Goal: Information Seeking & Learning: Learn about a topic

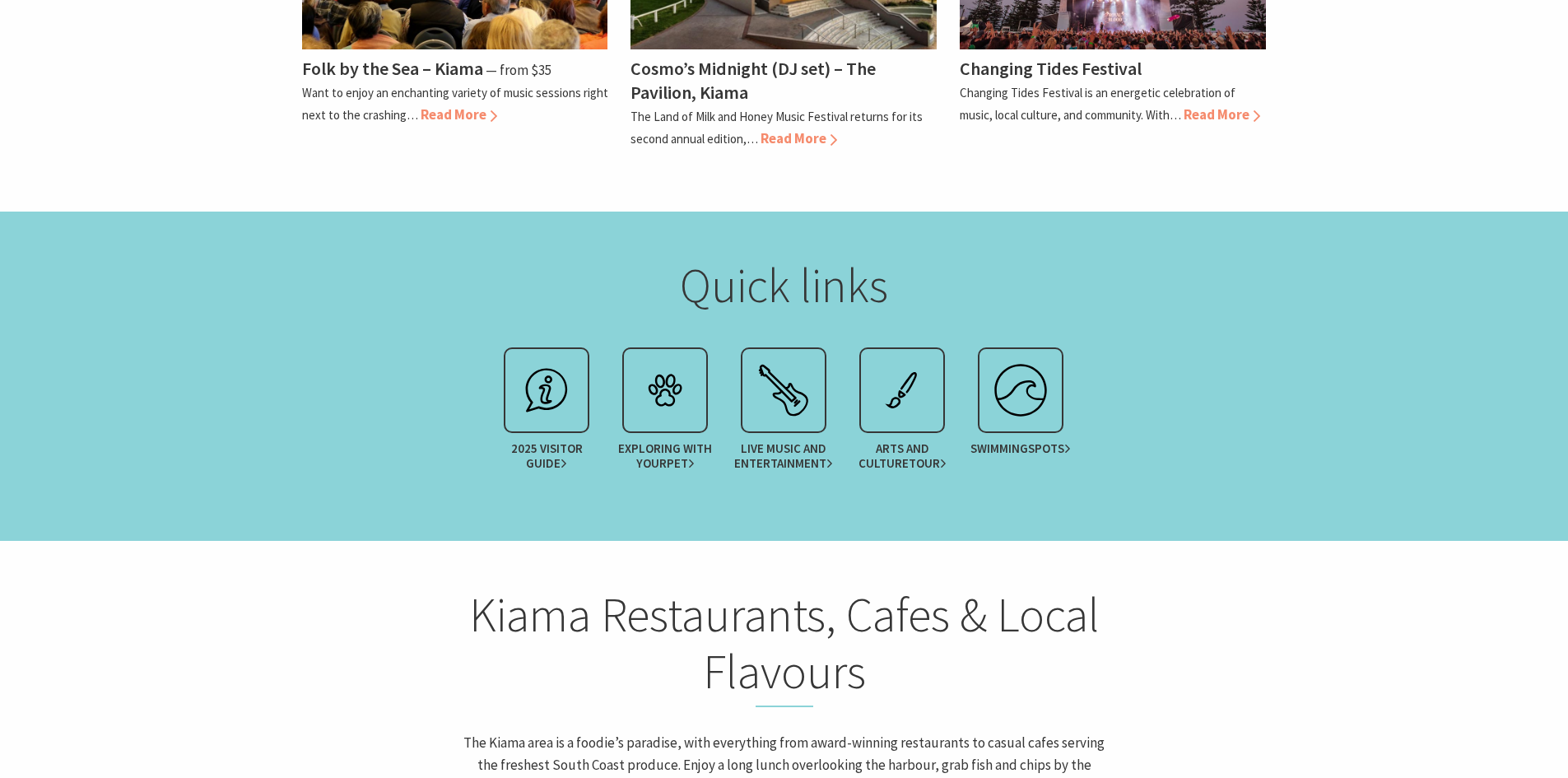
scroll to position [1976, 0]
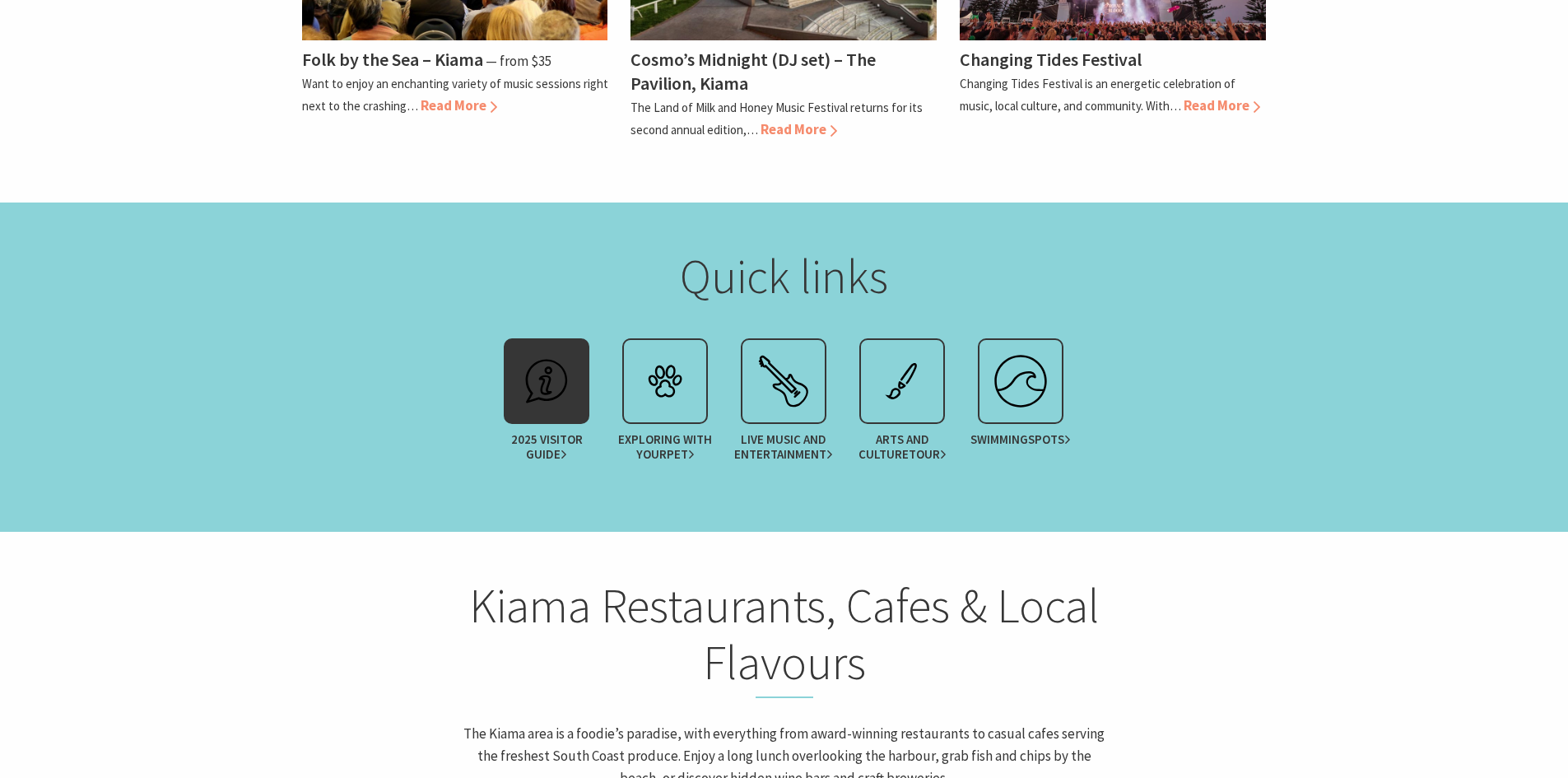
click at [543, 348] on img at bounding box center [546, 381] width 65 height 65
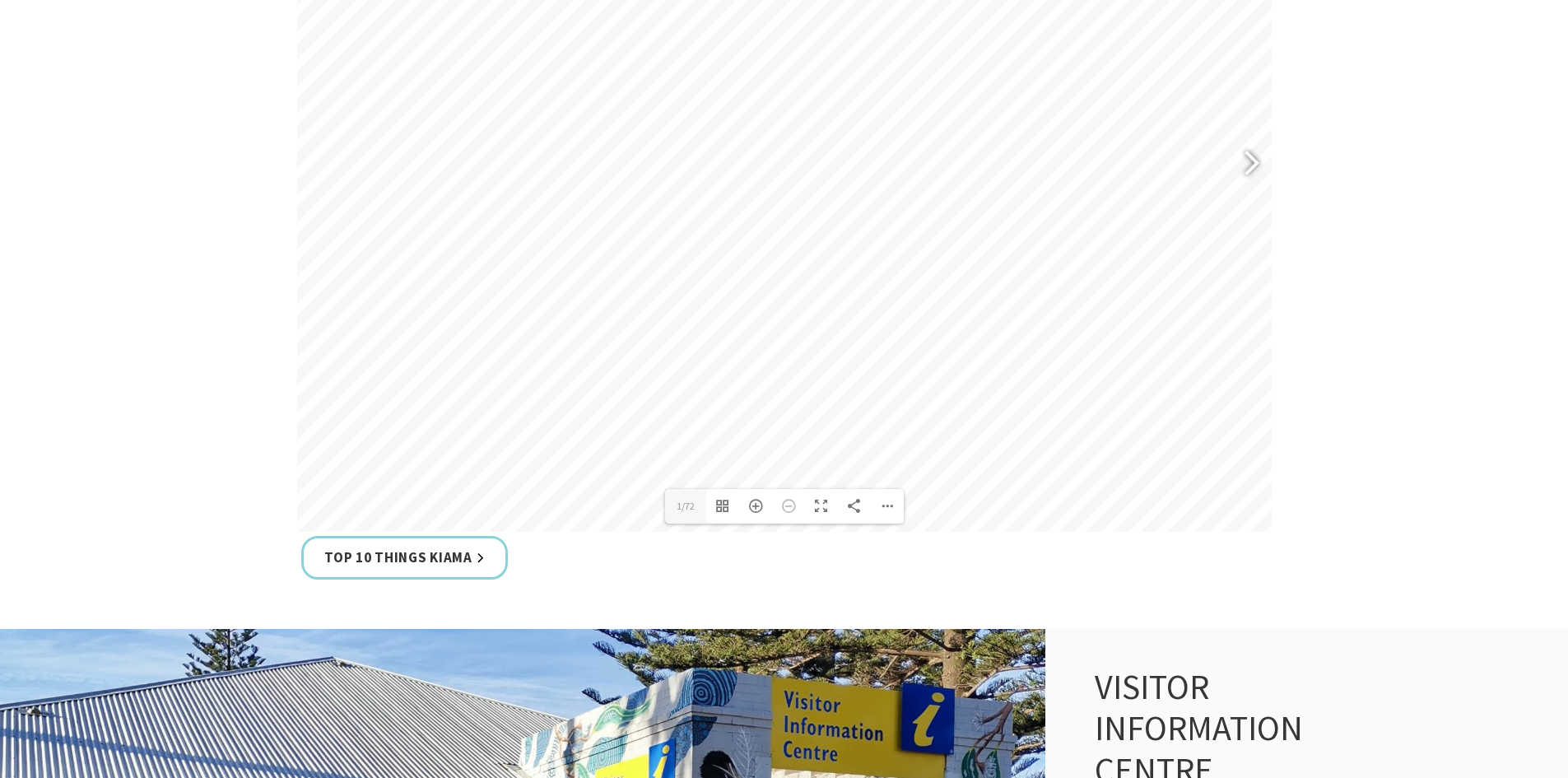
scroll to position [987, 0]
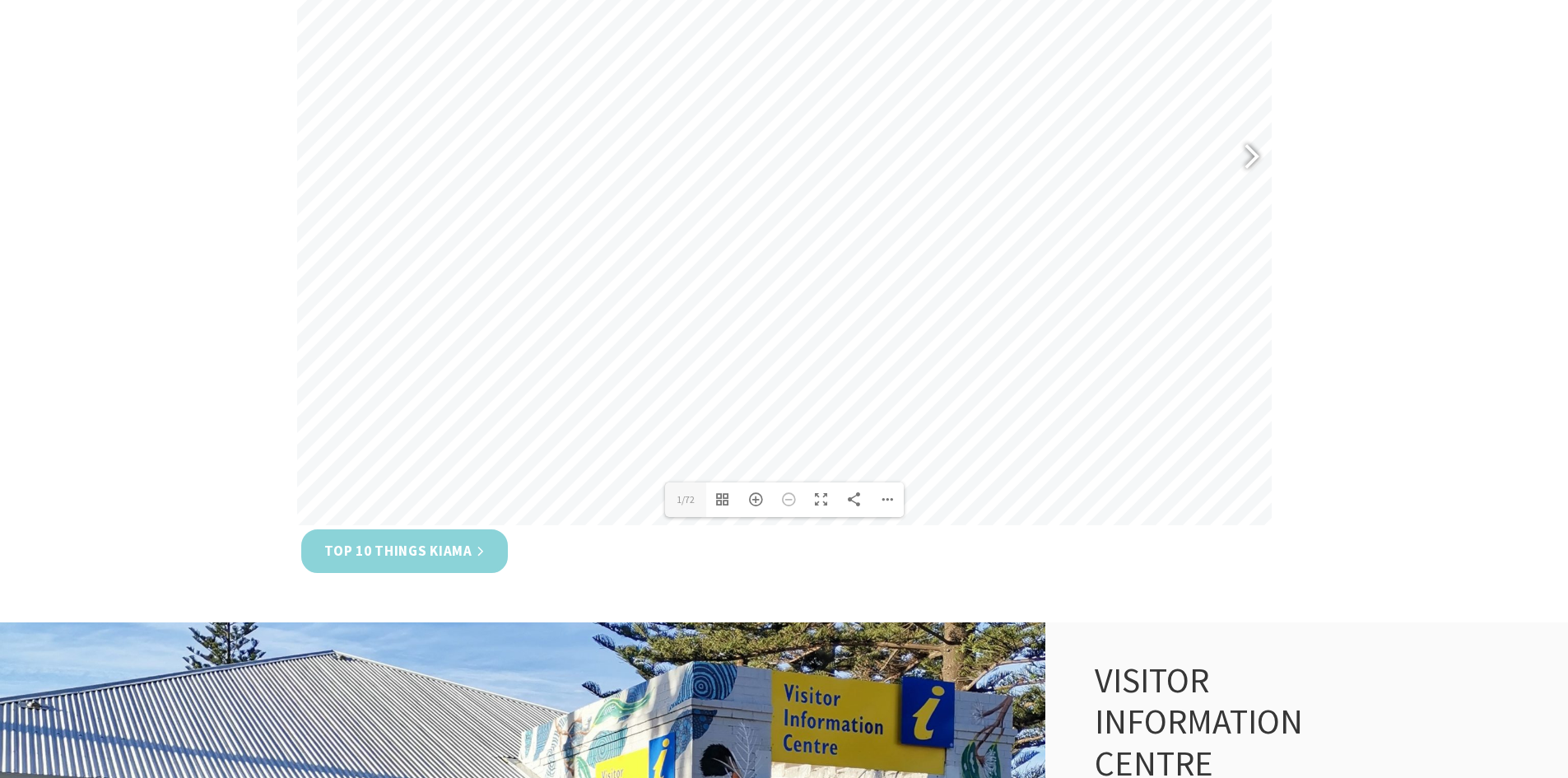
click at [348, 555] on link "Top 10 Things Kiama" at bounding box center [405, 551] width 207 height 44
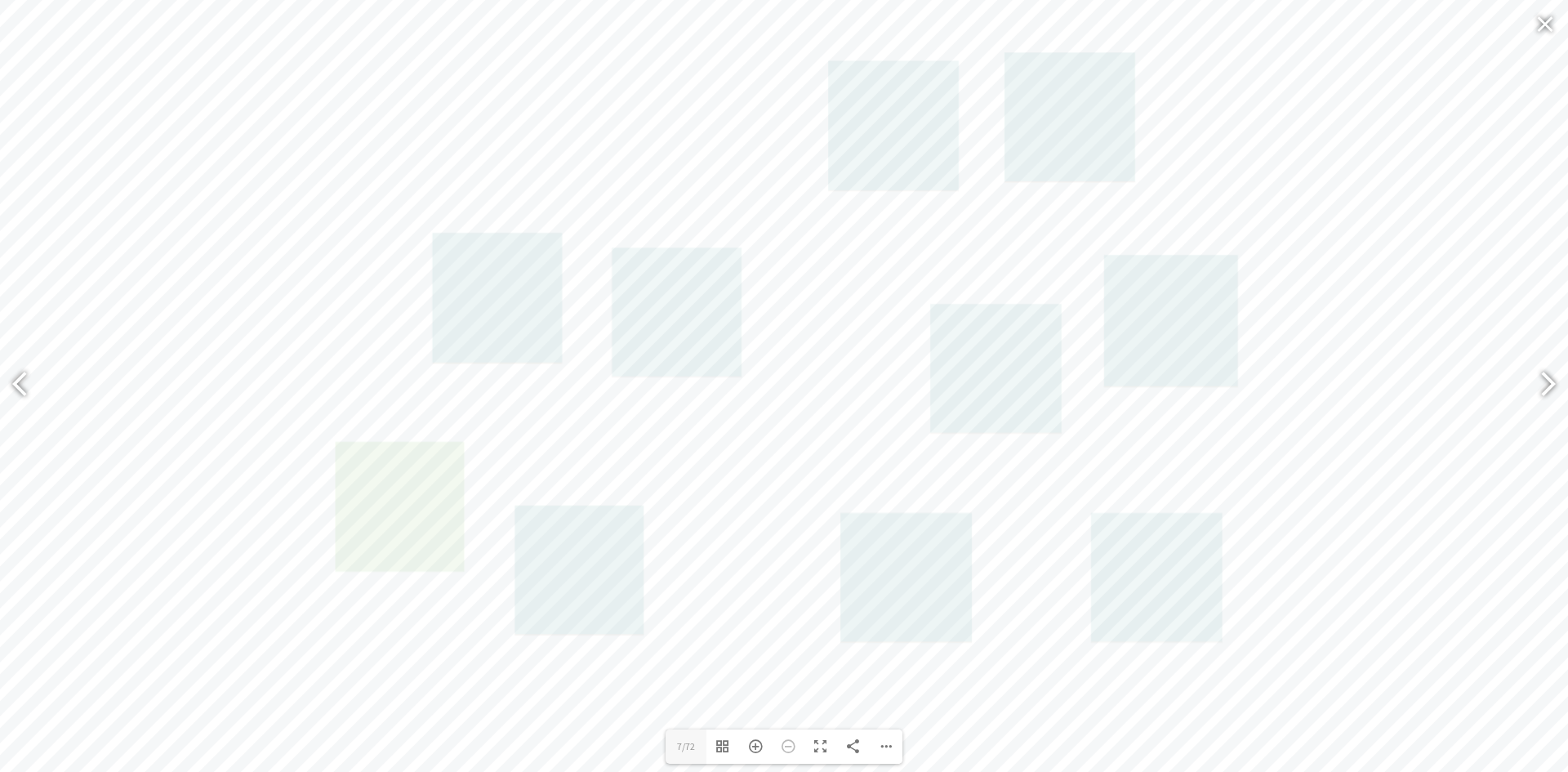
click at [406, 534] on link at bounding box center [400, 507] width 130 height 130
click at [618, 318] on link at bounding box center [677, 312] width 130 height 130
click at [917, 121] on link at bounding box center [893, 126] width 131 height 130
click at [924, 132] on link at bounding box center [893, 126] width 131 height 130
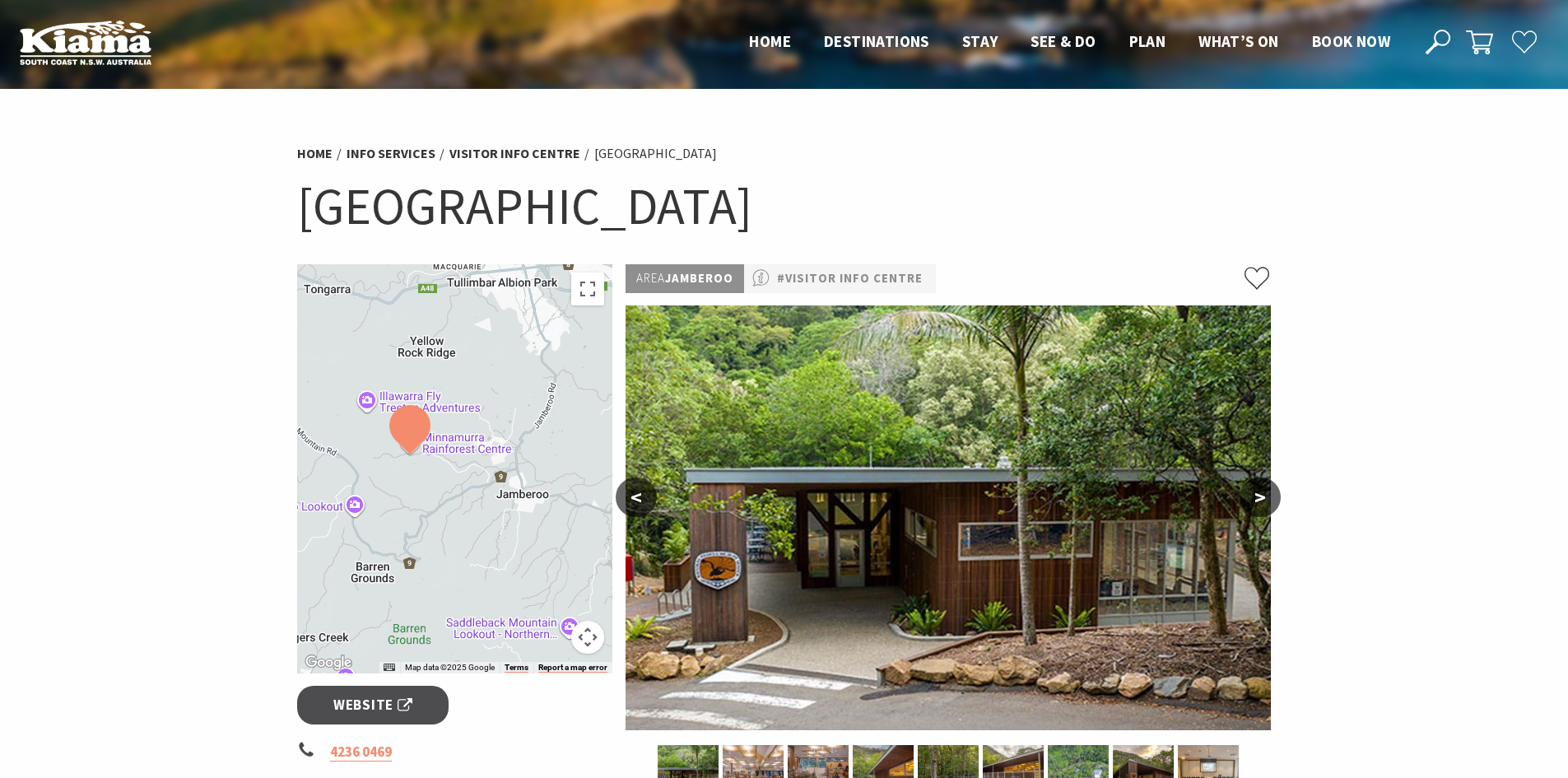
drag, startPoint x: 538, startPoint y: 552, endPoint x: 491, endPoint y: 538, distance: 49.0
click at [491, 538] on div at bounding box center [455, 469] width 316 height 409
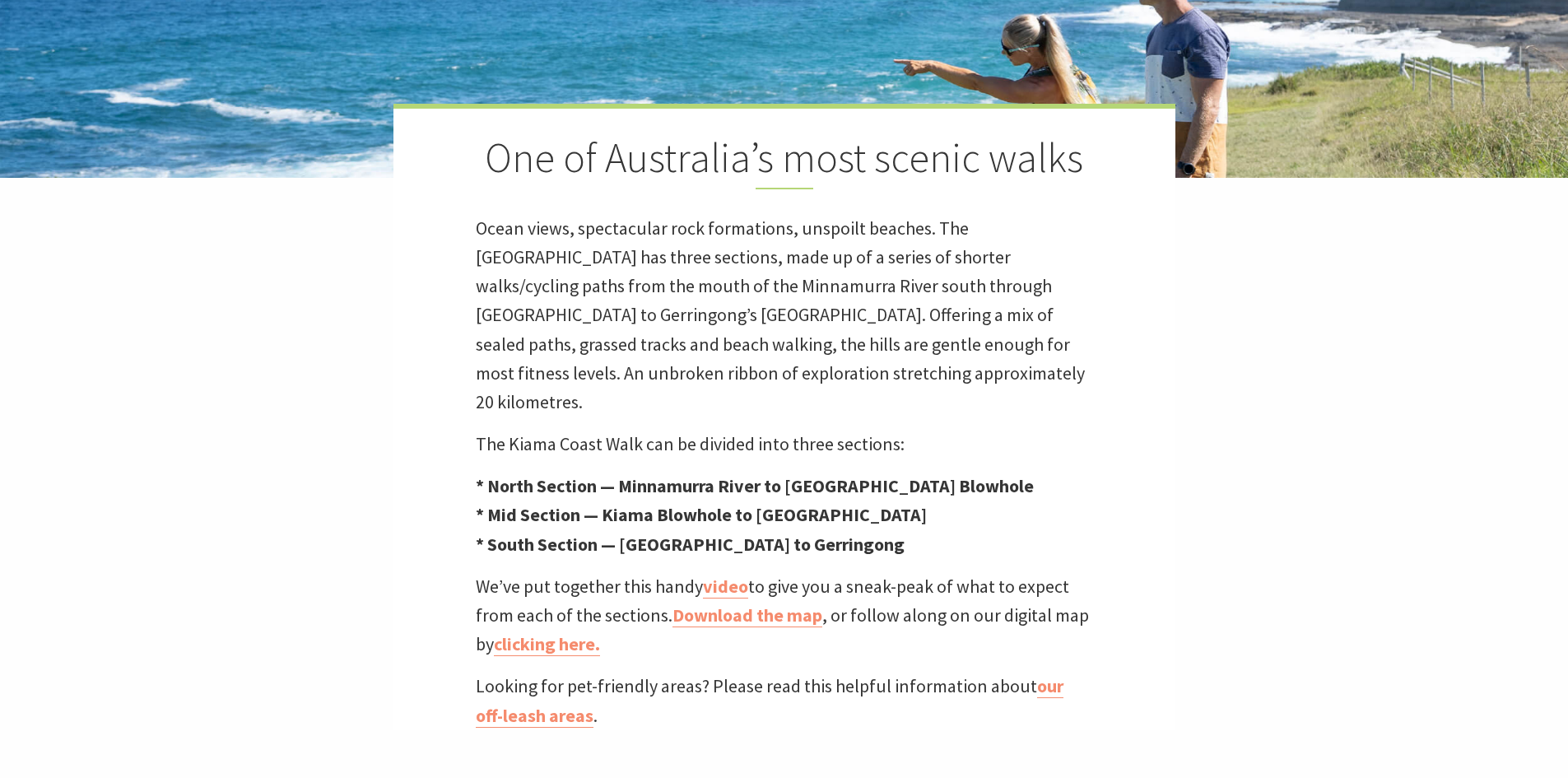
scroll to position [412, 0]
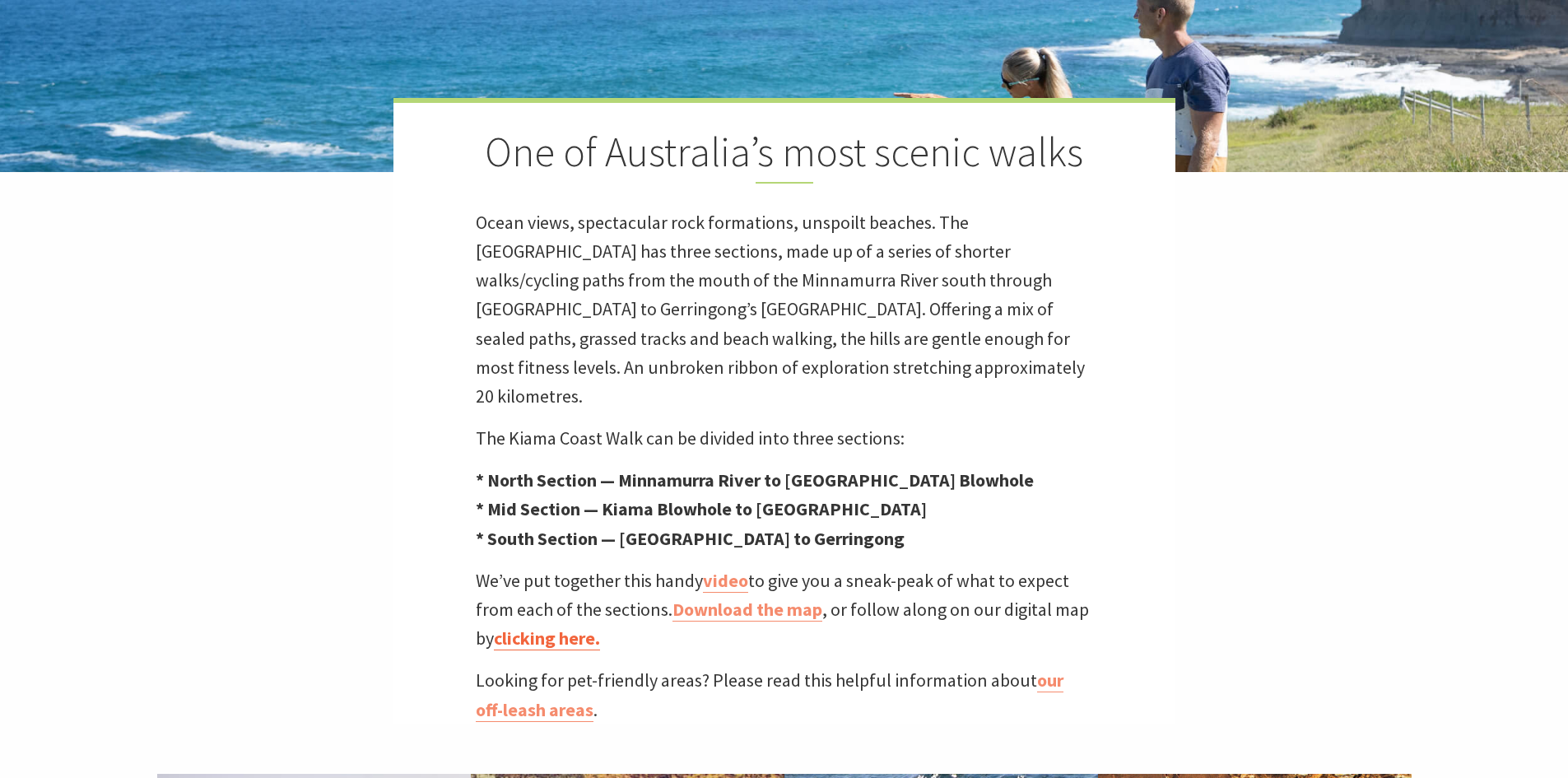
click at [556, 626] on link "clicking here." at bounding box center [546, 638] width 106 height 24
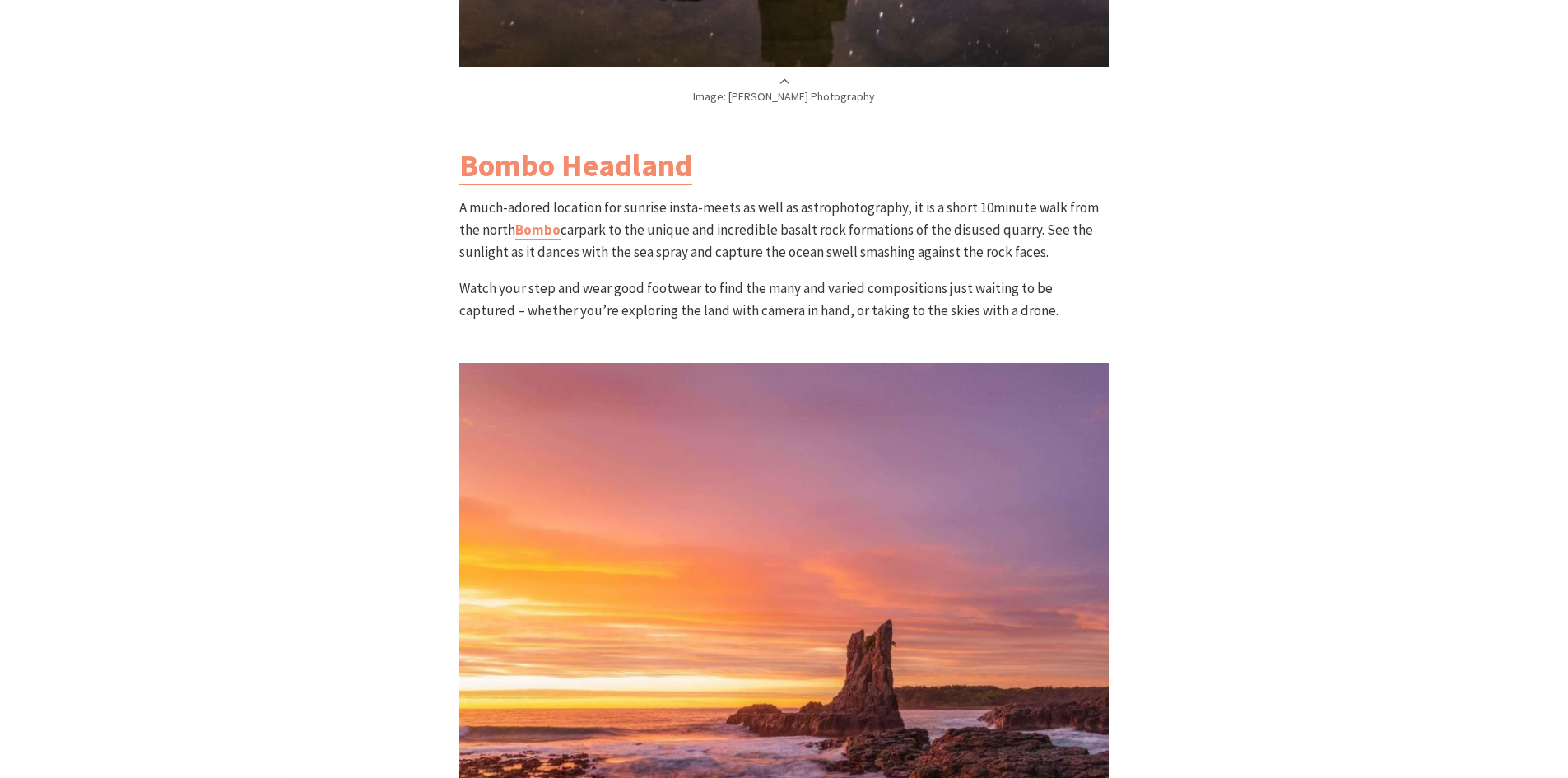
scroll to position [1728, 0]
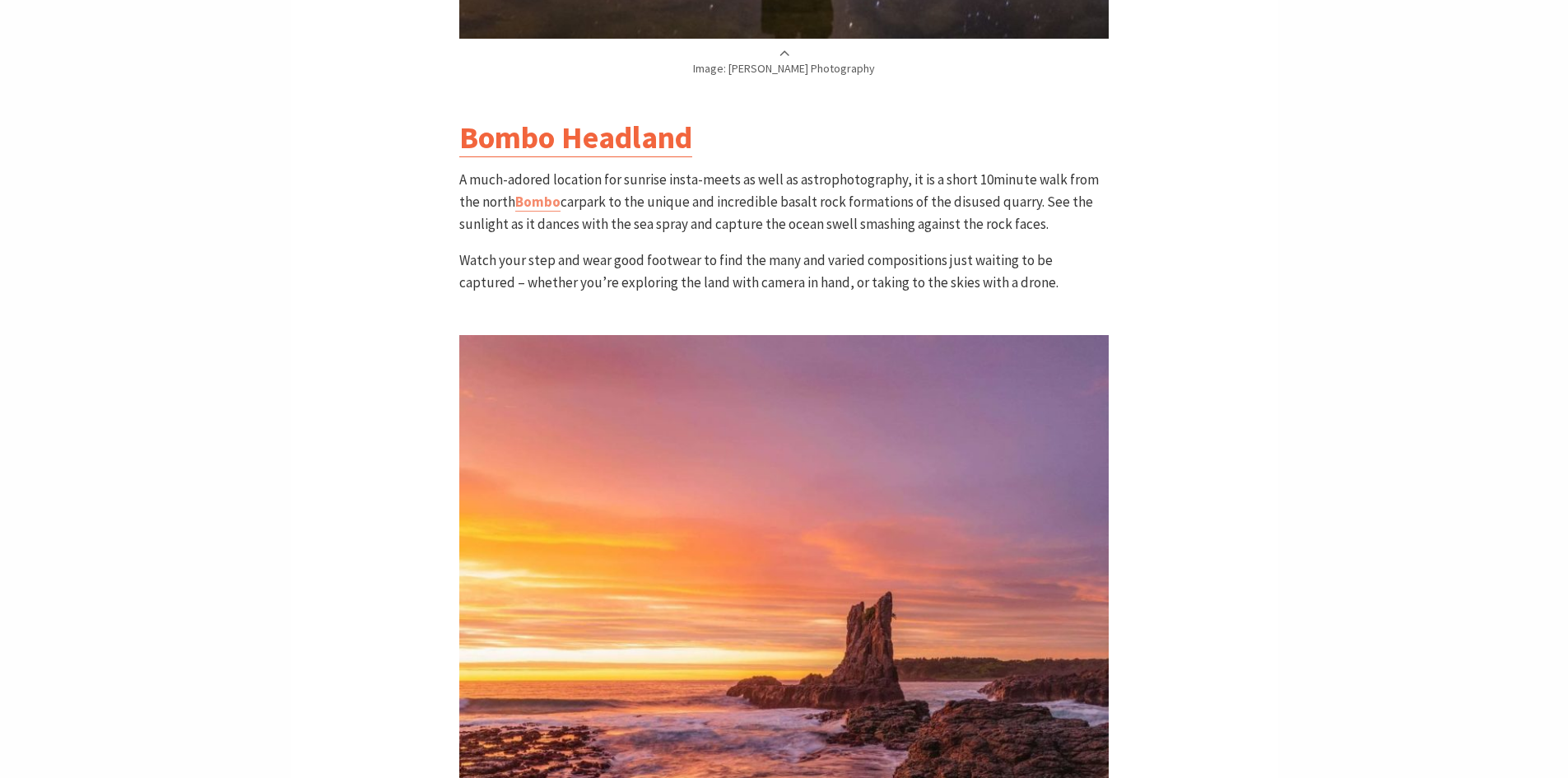
click at [623, 150] on link "Bombo Headland" at bounding box center [576, 138] width 233 height 40
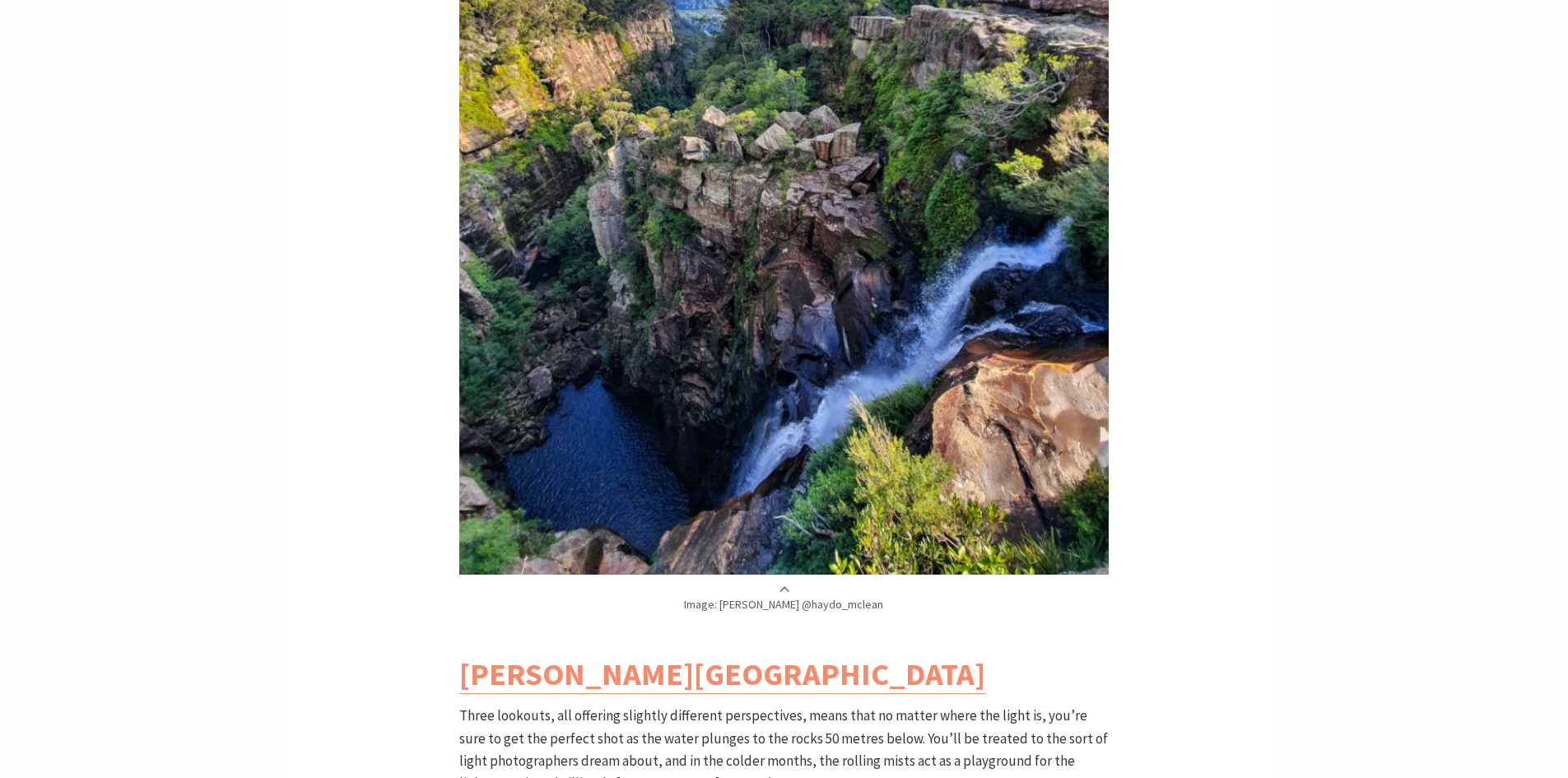
scroll to position [4280, 0]
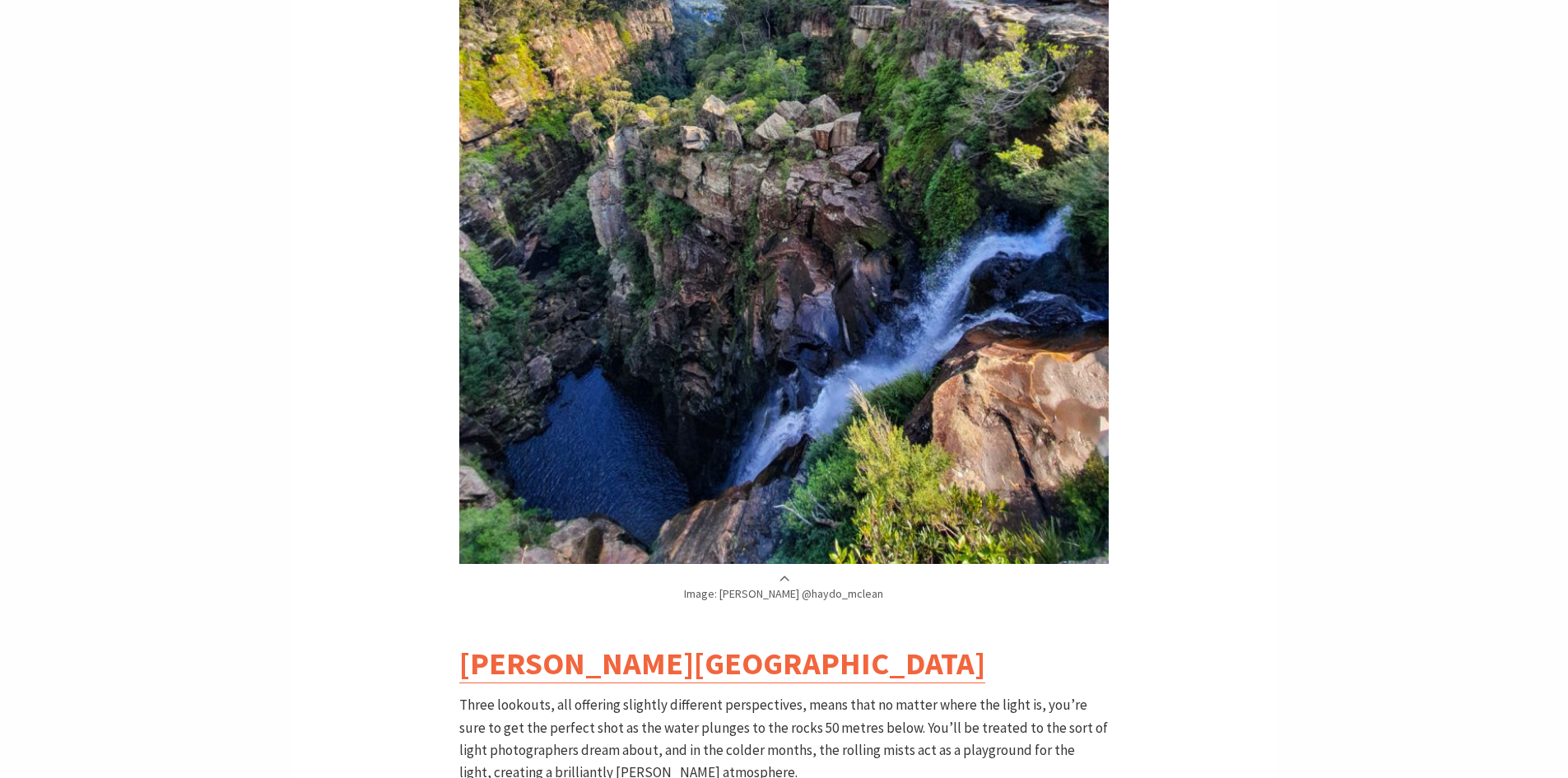
click at [565, 644] on link "Carrington Falls" at bounding box center [722, 663] width 526 height 40
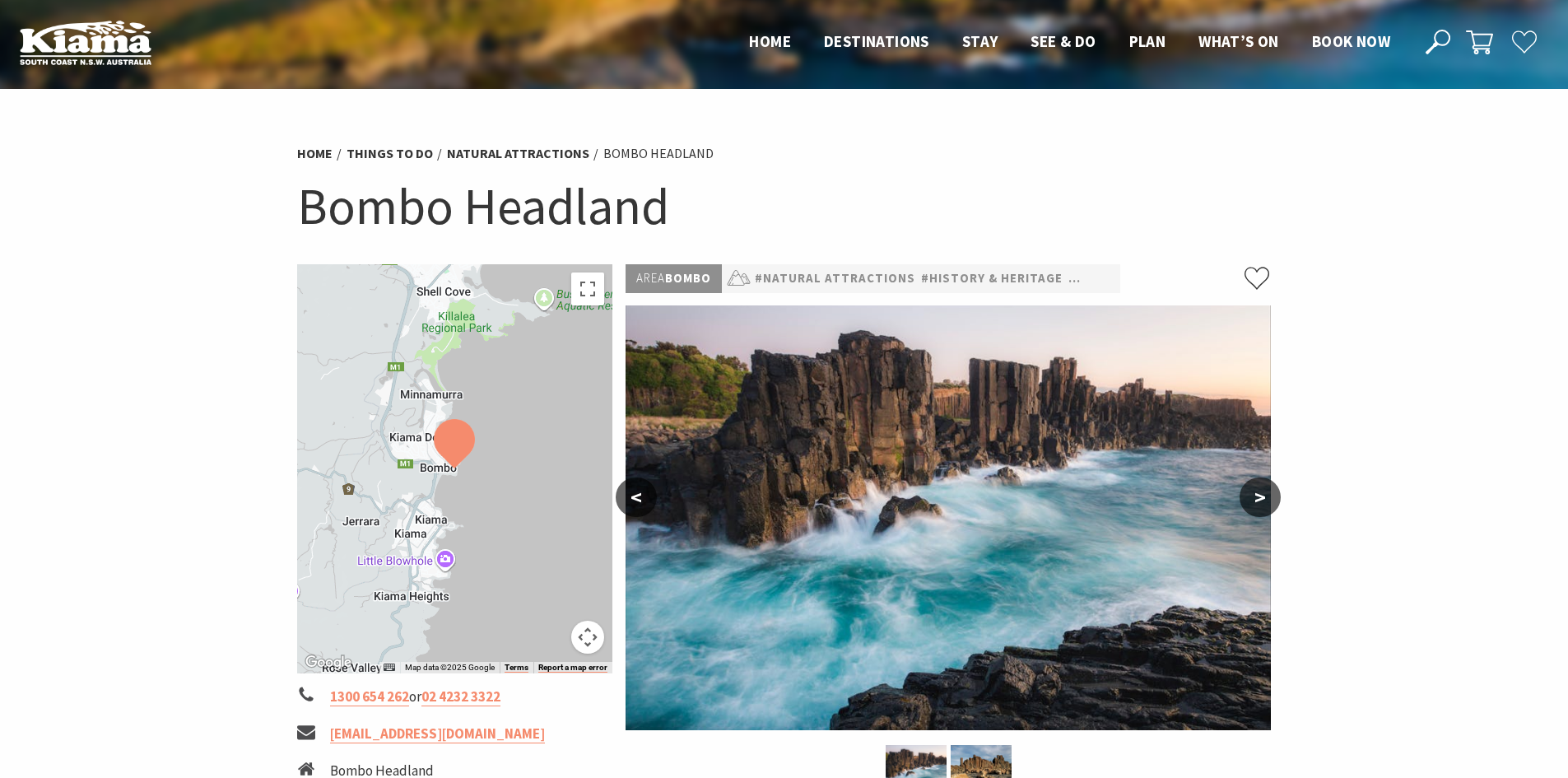
click at [444, 505] on div at bounding box center [455, 469] width 316 height 409
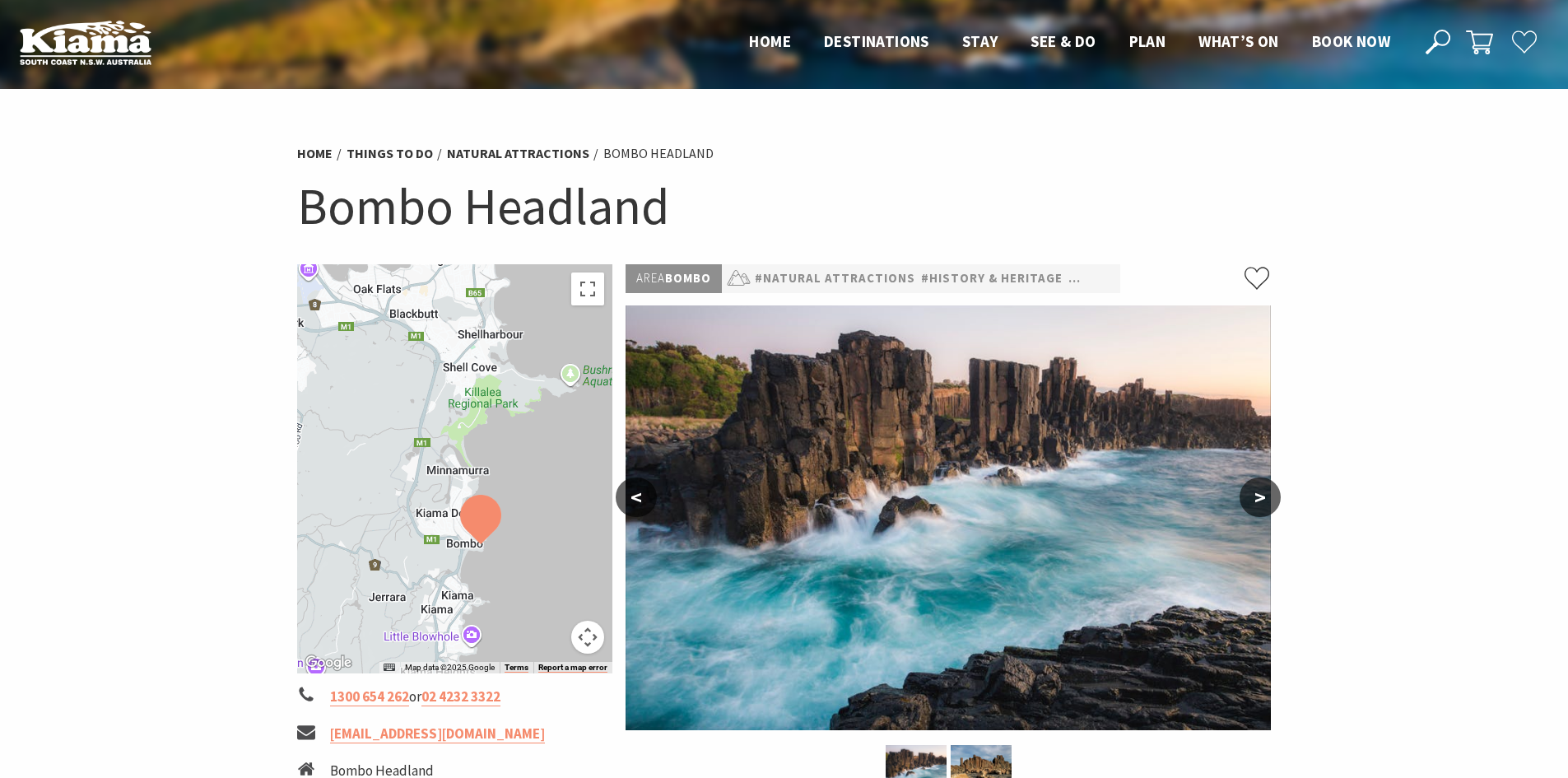
drag, startPoint x: 471, startPoint y: 473, endPoint x: 498, endPoint y: 543, distance: 75.0
click at [498, 543] on div at bounding box center [455, 469] width 316 height 409
click at [467, 517] on img at bounding box center [481, 519] width 41 height 49
click at [482, 526] on img at bounding box center [481, 519] width 41 height 49
click at [1275, 501] on button ">" at bounding box center [1260, 497] width 41 height 40
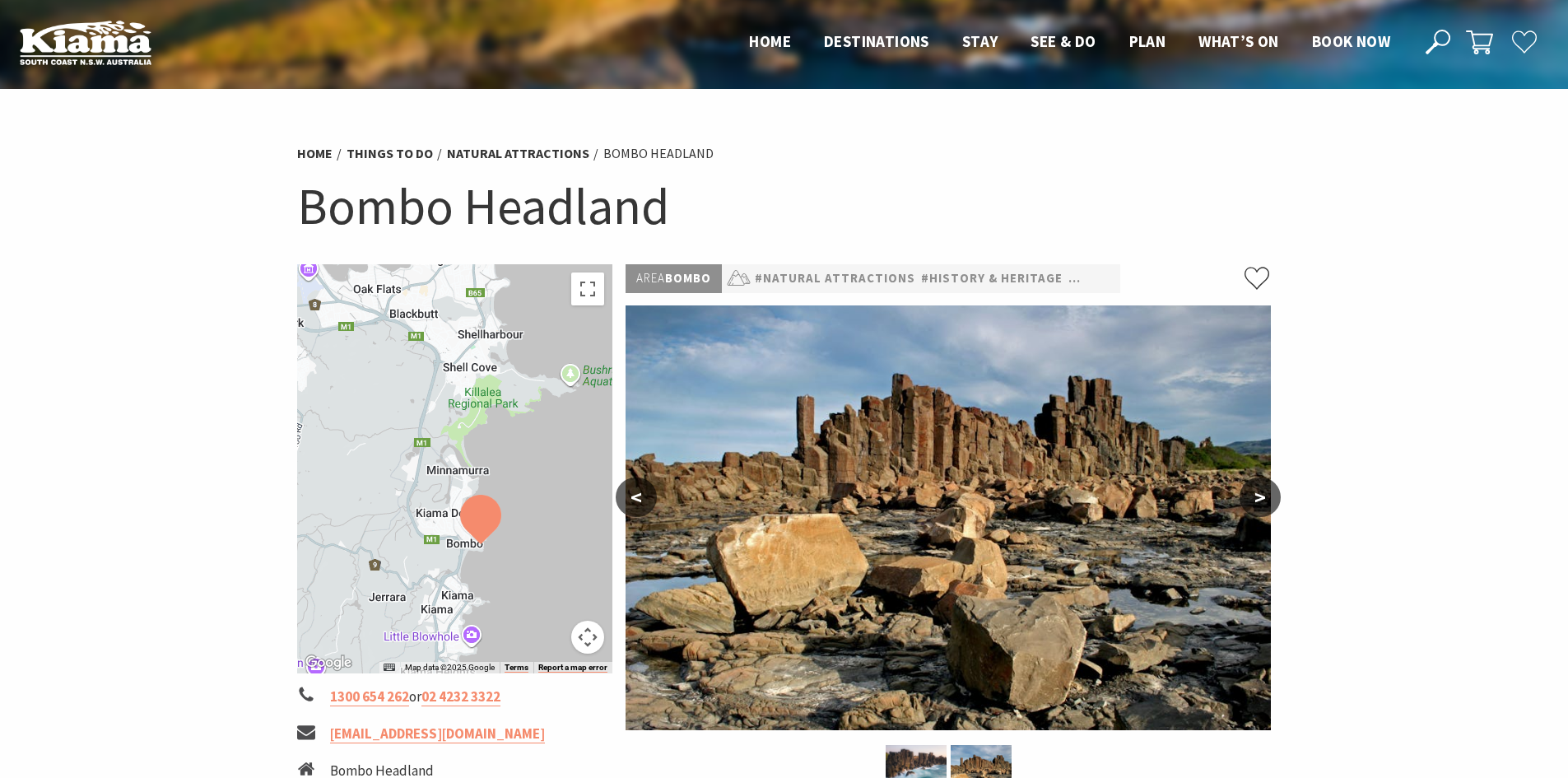
click at [1275, 501] on button ">" at bounding box center [1260, 497] width 41 height 40
click at [1266, 495] on button ">" at bounding box center [1260, 497] width 41 height 40
click at [632, 494] on button "<" at bounding box center [637, 497] width 41 height 40
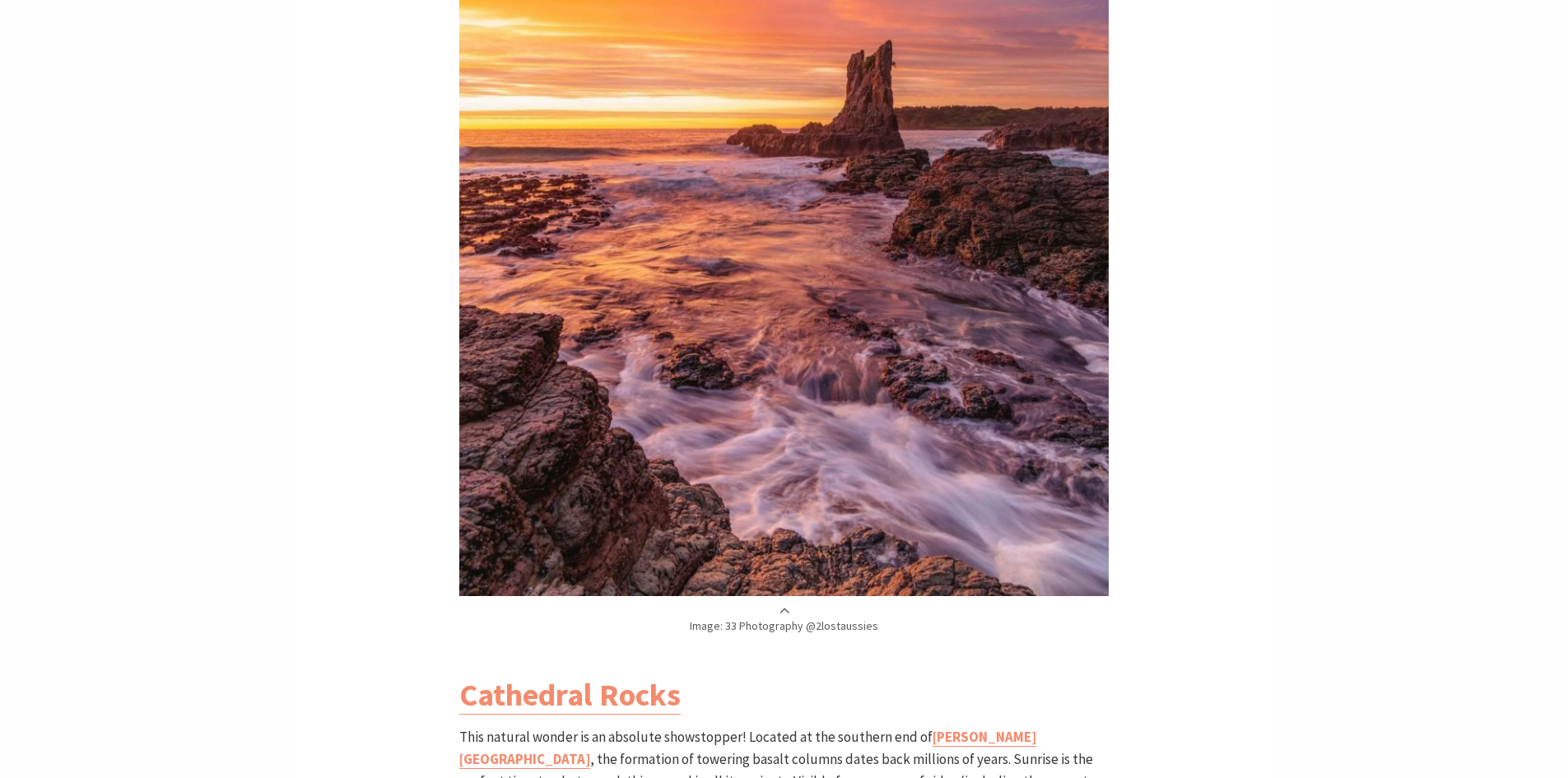
scroll to position [2469, 0]
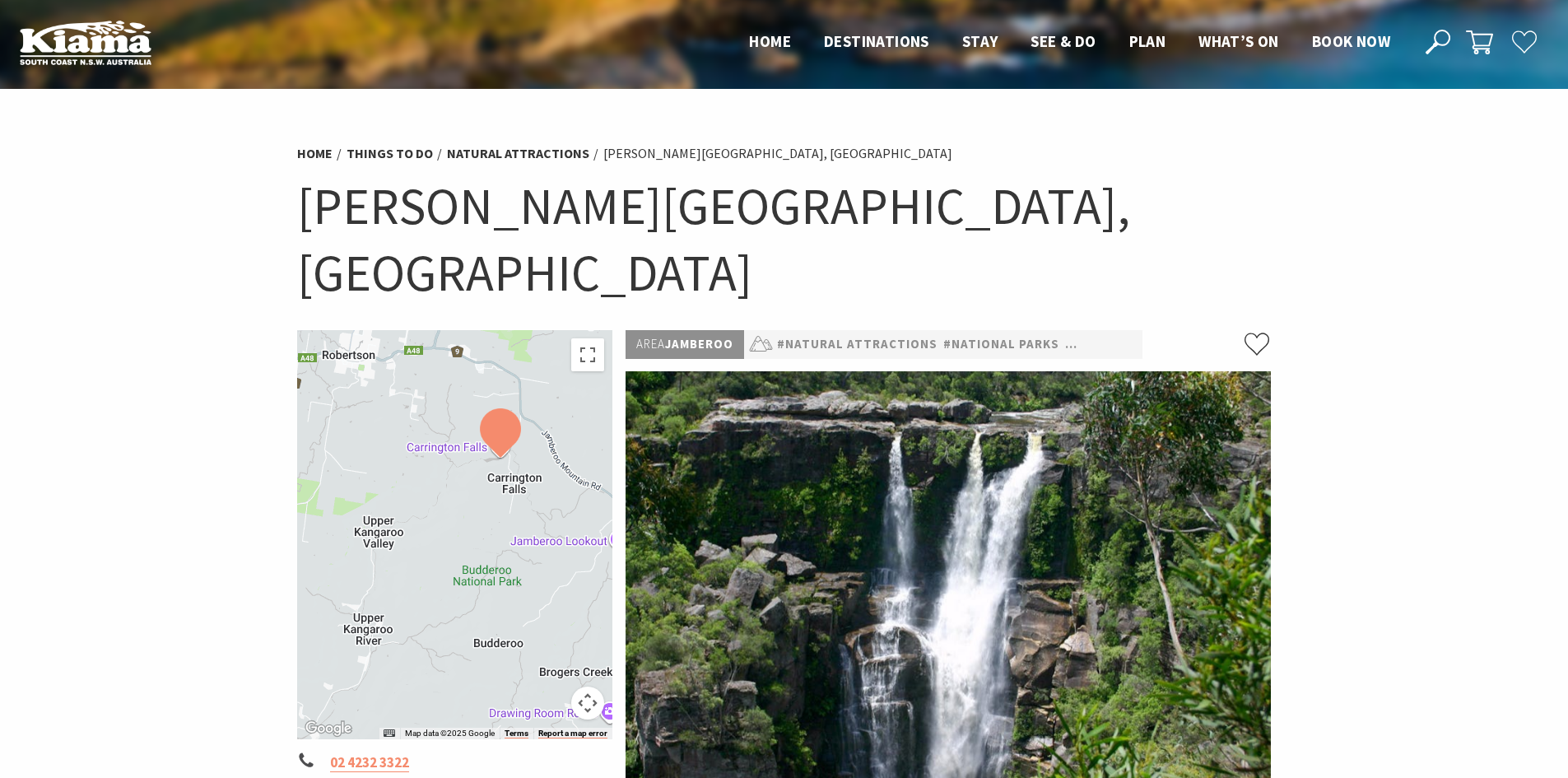
drag, startPoint x: 572, startPoint y: 541, endPoint x: 614, endPoint y: 464, distance: 87.7
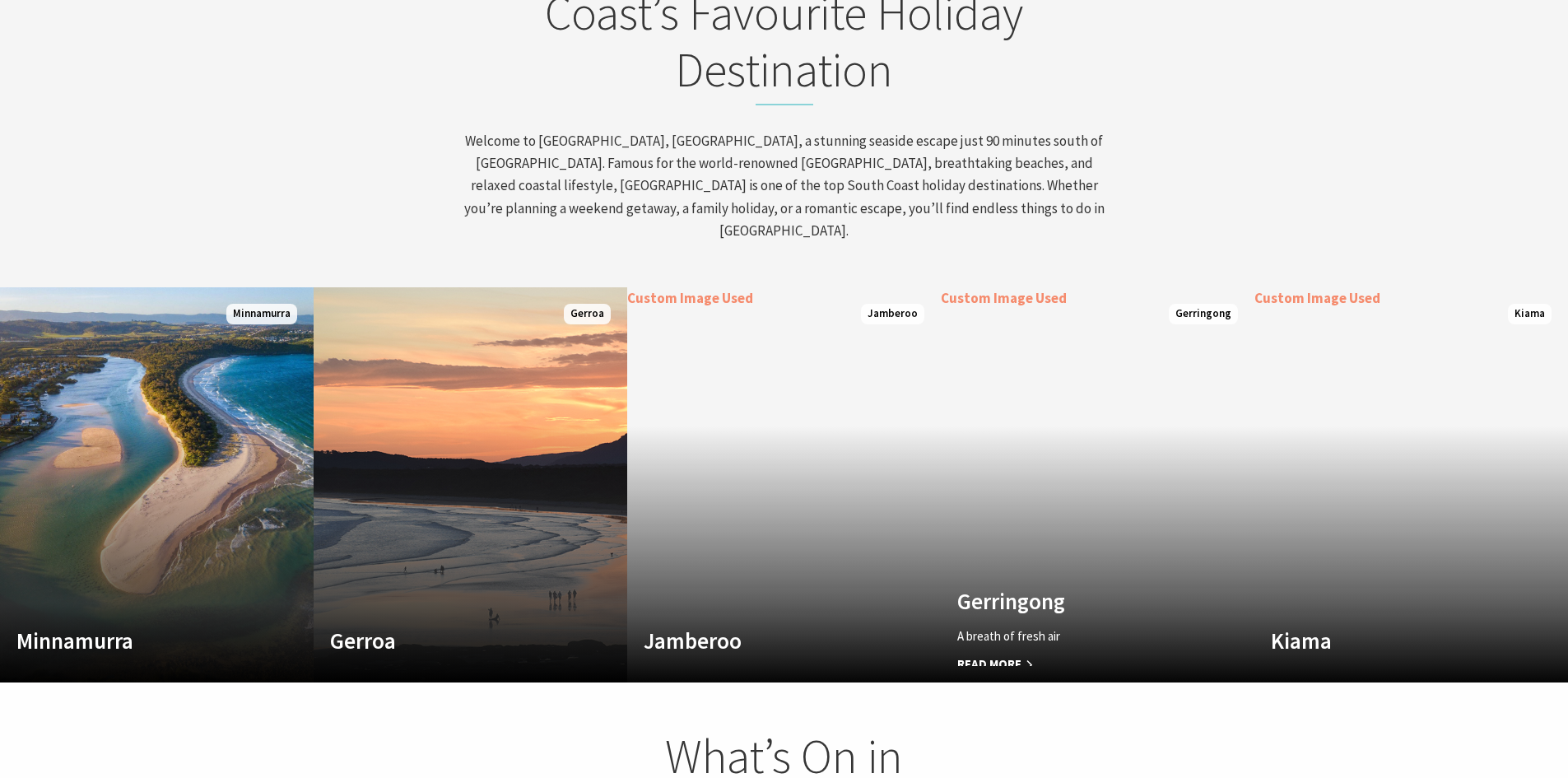
scroll to position [281, 1580]
